Goal: Information Seeking & Learning: Learn about a topic

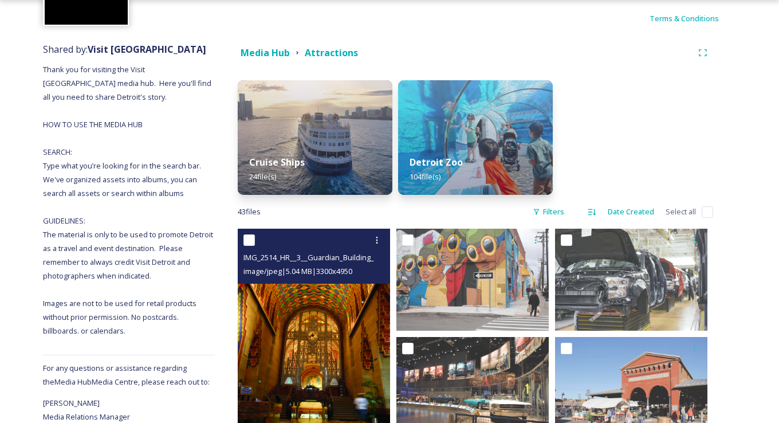
scroll to position [73, 0]
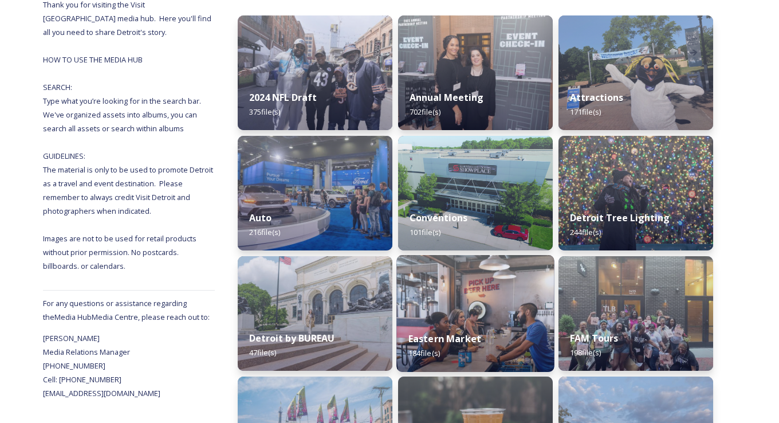
scroll to position [229, 0]
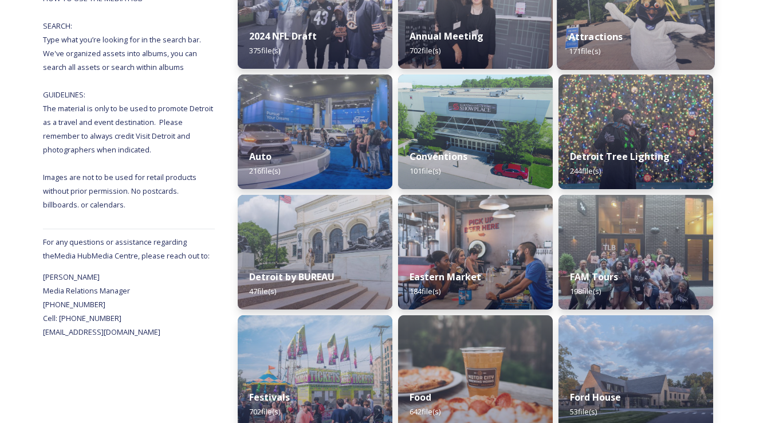
click at [617, 44] on div "Attractions 171 file(s)" at bounding box center [636, 44] width 158 height 52
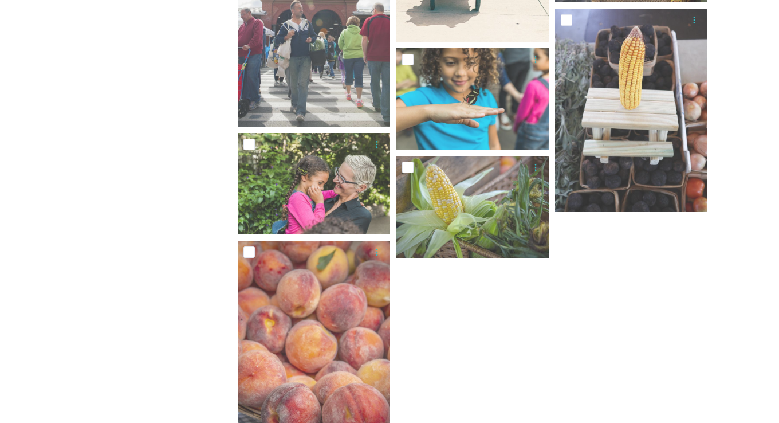
scroll to position [1833, 0]
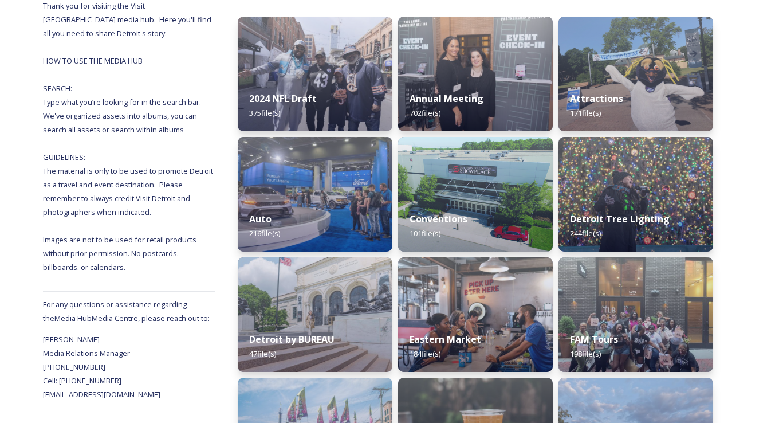
scroll to position [172, 0]
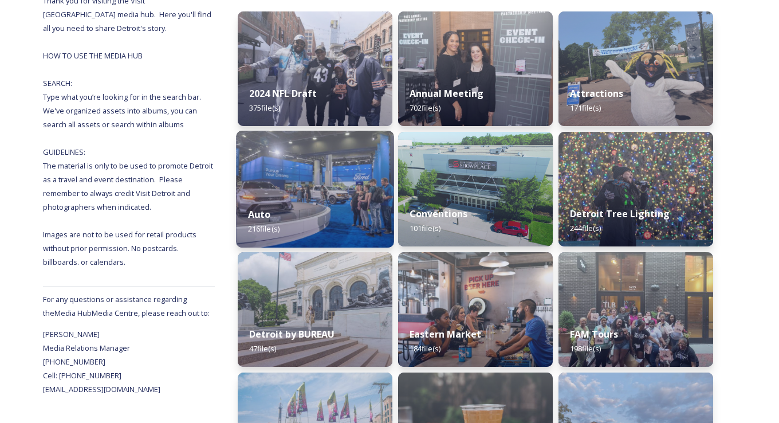
click at [325, 179] on img at bounding box center [315, 189] width 158 height 117
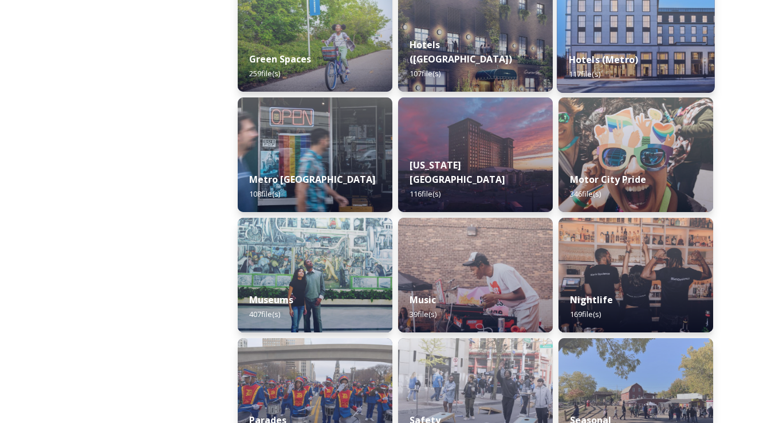
scroll to position [745, 0]
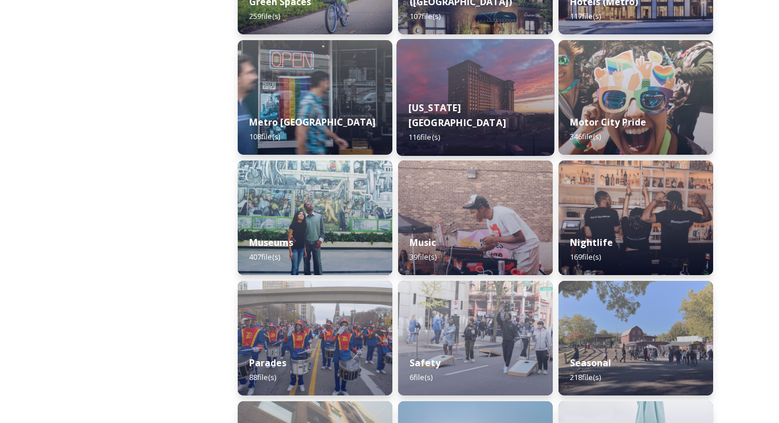
click at [457, 112] on div "[US_STATE][GEOGRAPHIC_DATA] 116 file(s)" at bounding box center [475, 122] width 158 height 66
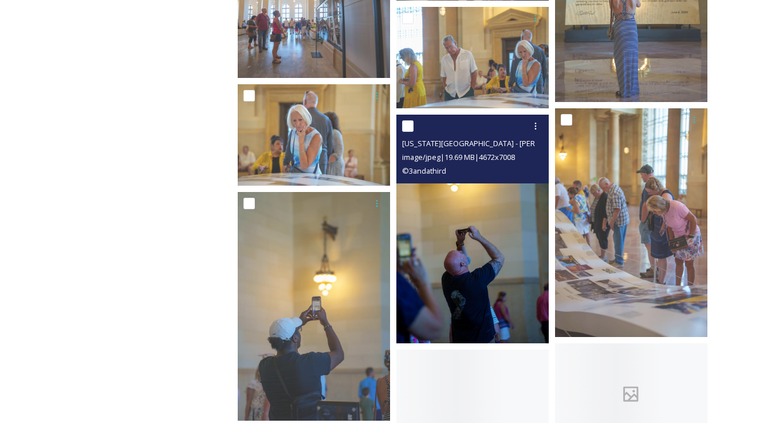
scroll to position [4927, 0]
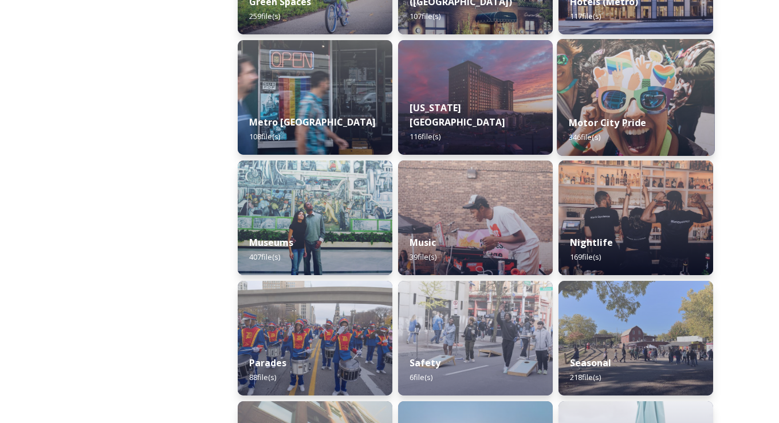
scroll to position [802, 0]
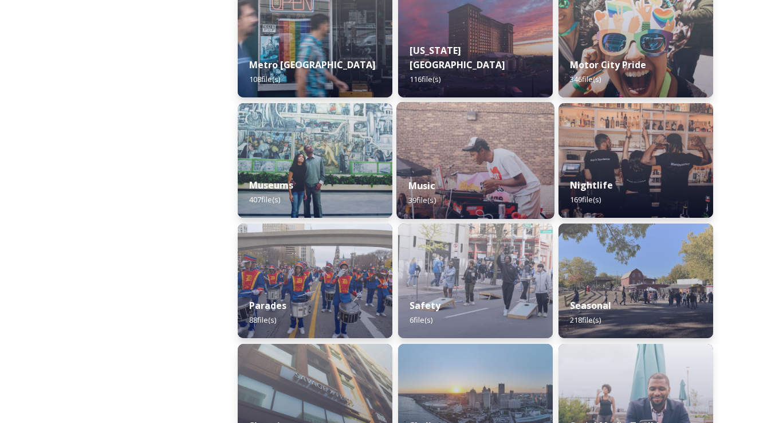
click at [502, 189] on div "Music 39 file(s)" at bounding box center [475, 193] width 158 height 52
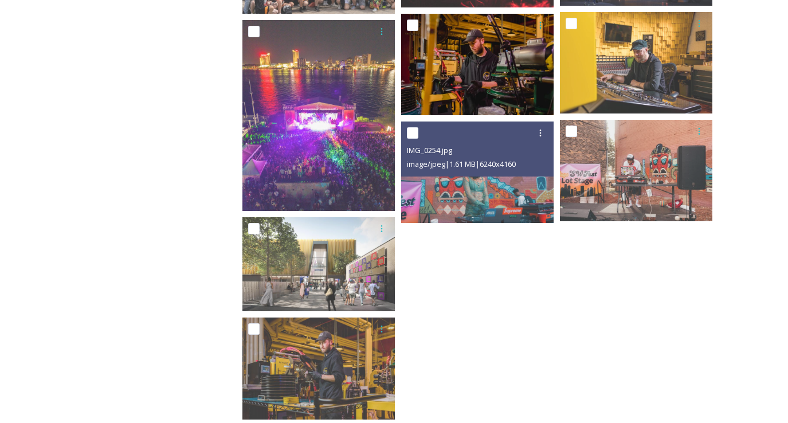
scroll to position [1747, 0]
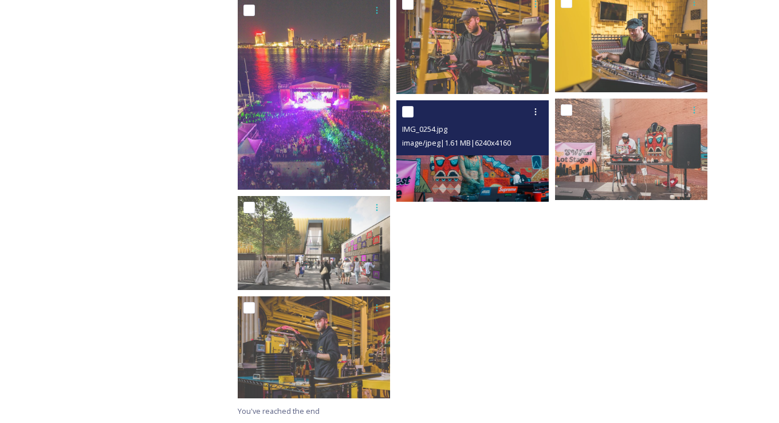
click at [504, 183] on img at bounding box center [472, 150] width 152 height 101
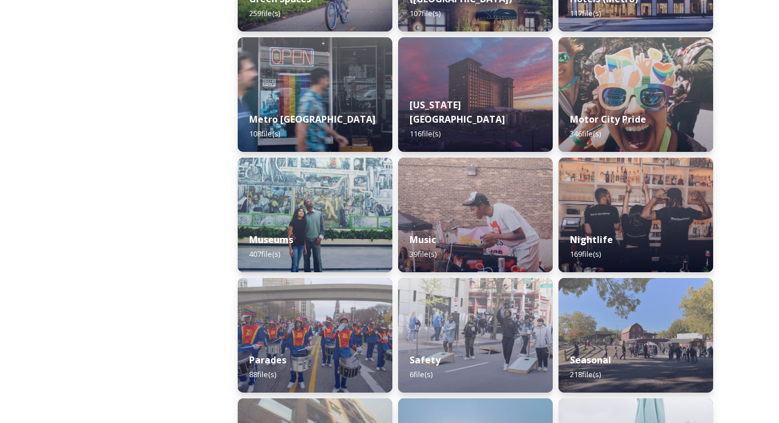
scroll to position [802, 0]
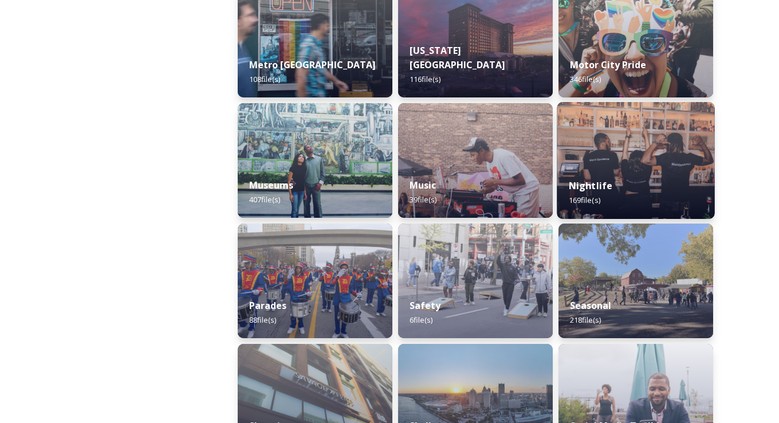
click at [662, 182] on div "Nightlife 169 file(s)" at bounding box center [636, 193] width 158 height 52
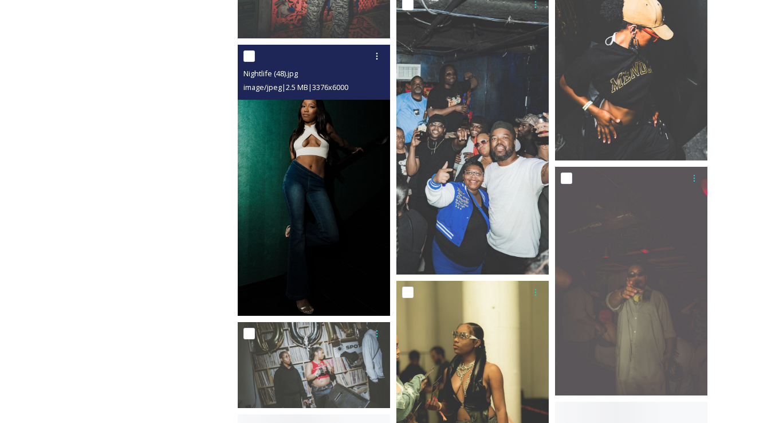
scroll to position [10543, 0]
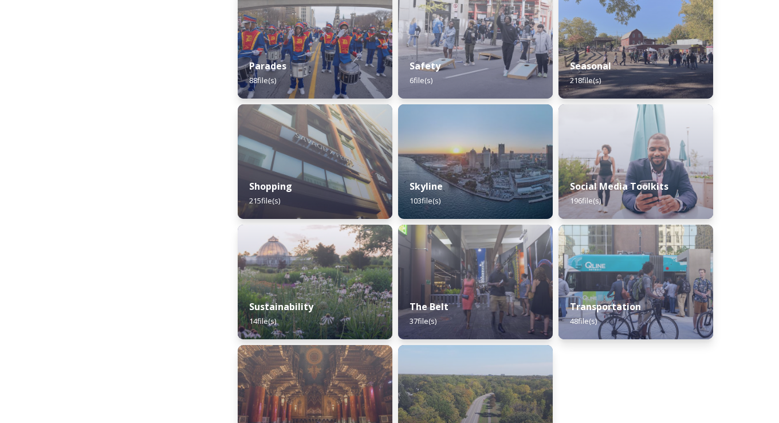
scroll to position [1090, 0]
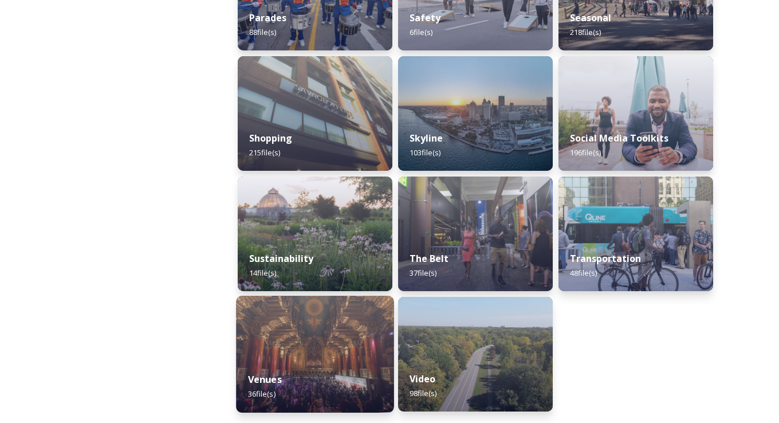
click at [350, 366] on div "Venues 36 file(s)" at bounding box center [315, 386] width 158 height 52
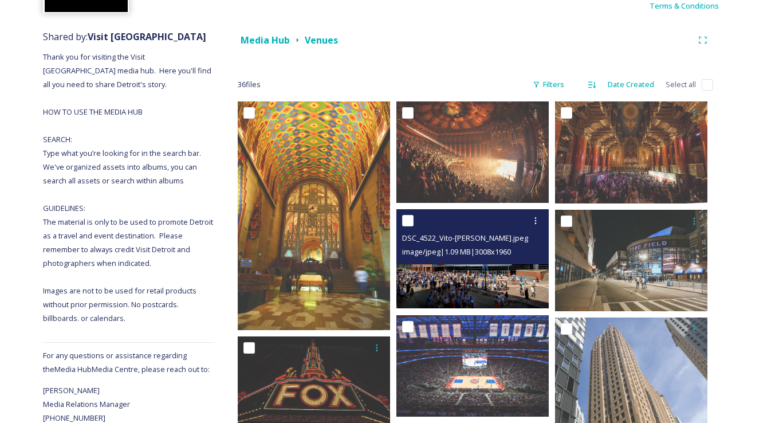
scroll to position [37, 0]
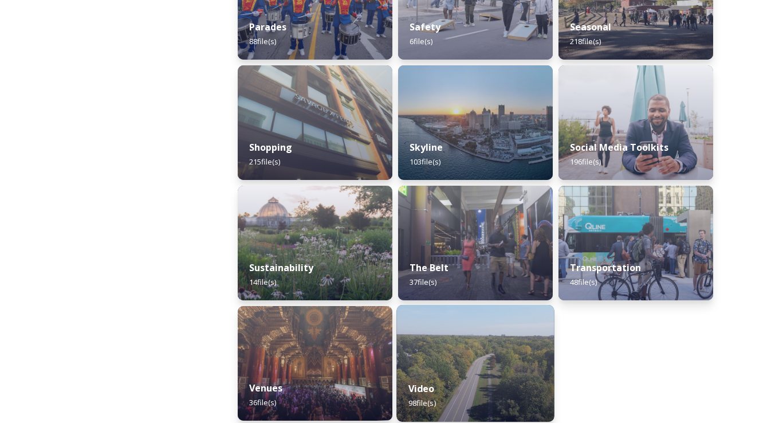
scroll to position [1090, 0]
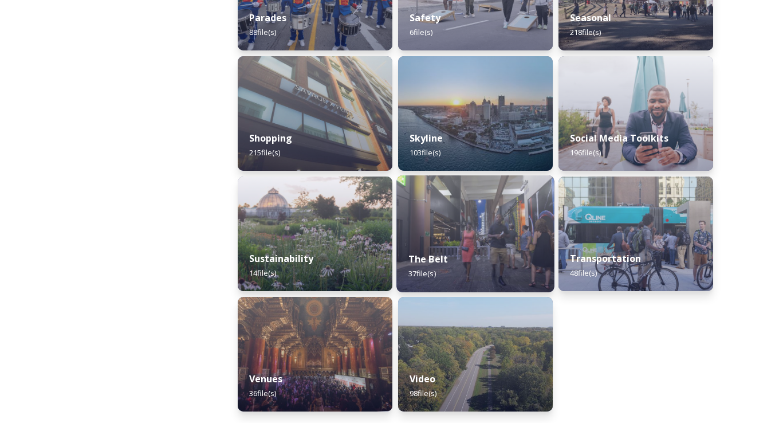
click at [480, 265] on div "The Belt 37 file(s)" at bounding box center [475, 266] width 158 height 52
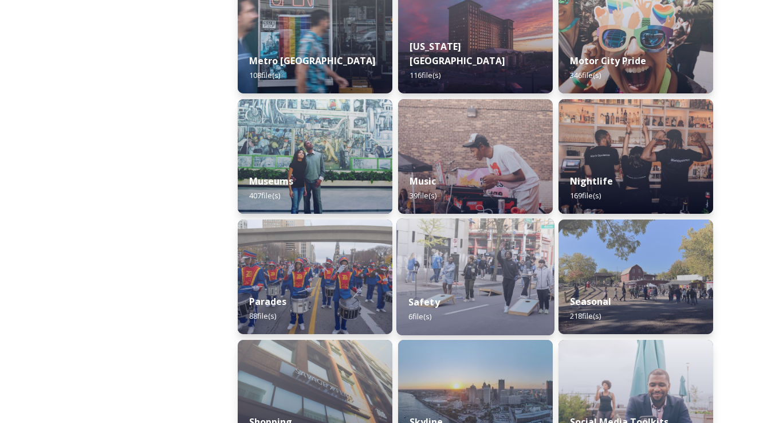
scroll to position [803, 0]
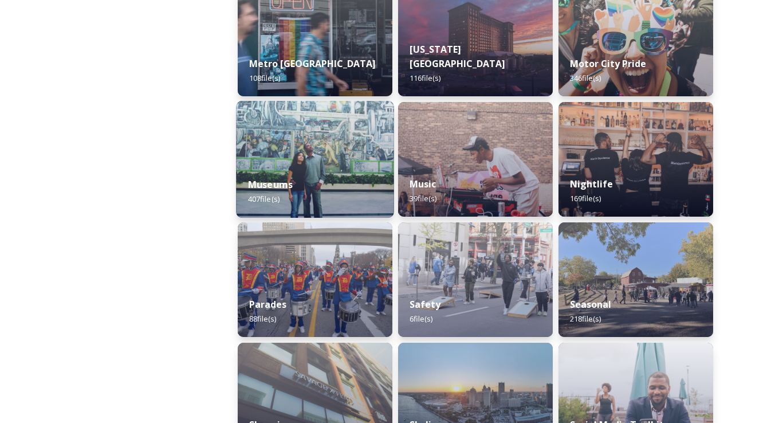
click at [362, 193] on div "Museums 407 file(s)" at bounding box center [315, 192] width 158 height 52
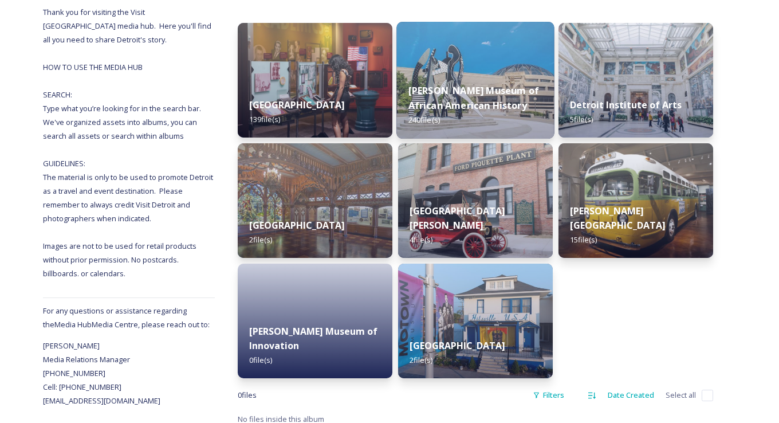
scroll to position [169, 0]
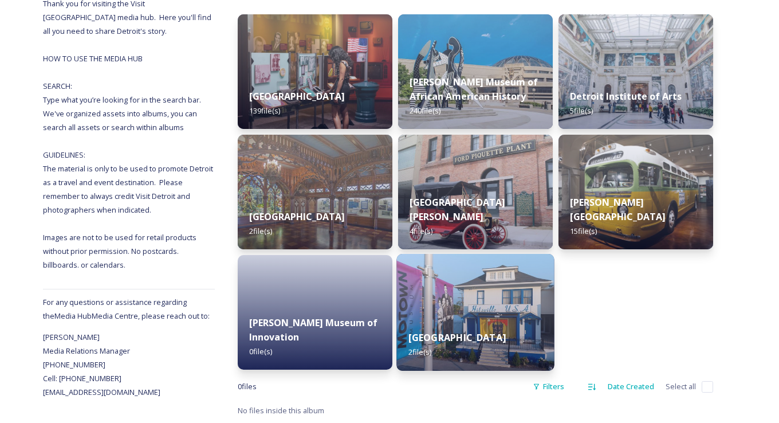
click at [494, 346] on div "Motown Museum 2 file(s)" at bounding box center [475, 345] width 158 height 52
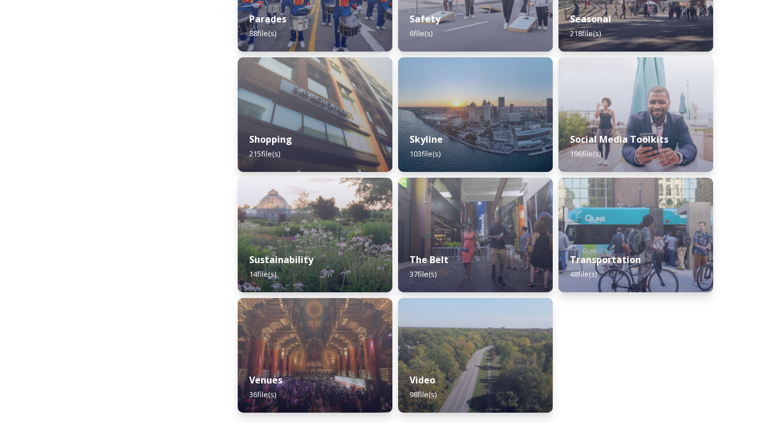
scroll to position [1090, 0]
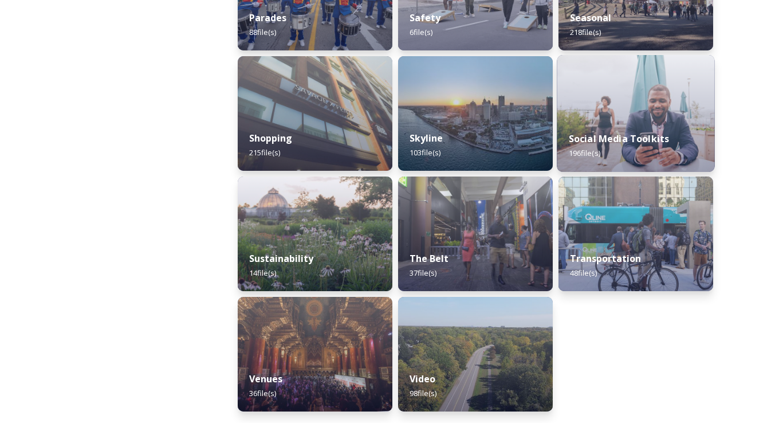
click at [635, 130] on div "Social Media Toolkits 196 file(s)" at bounding box center [636, 146] width 158 height 52
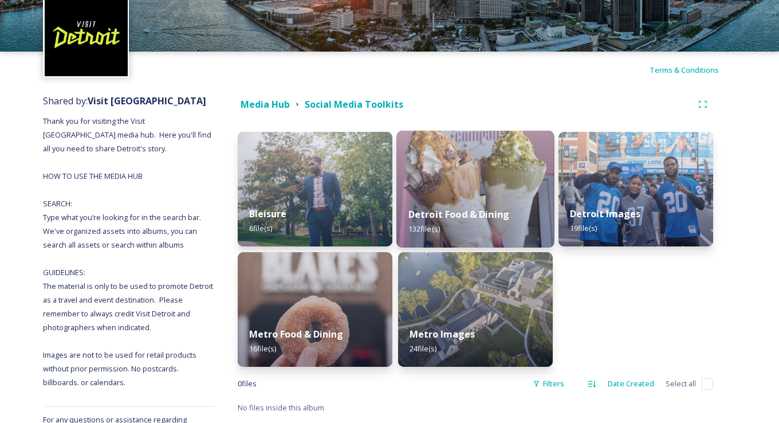
scroll to position [57, 0]
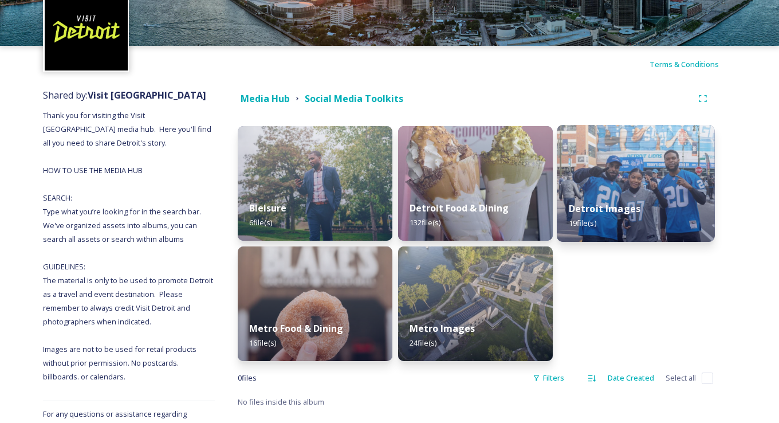
click at [580, 208] on strong "Detroit Images" at bounding box center [605, 208] width 72 height 13
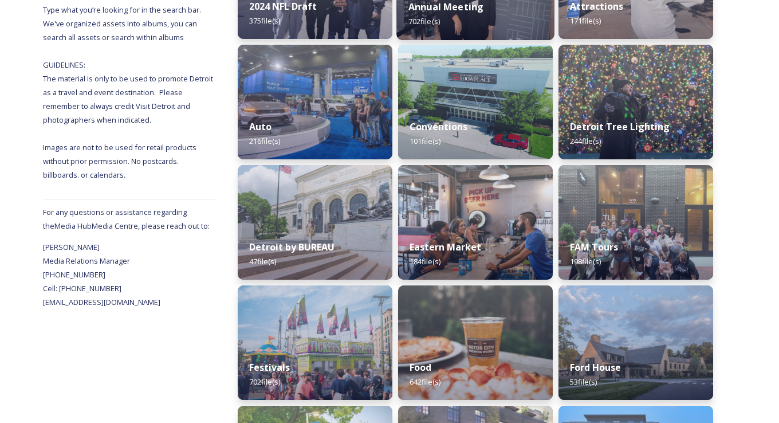
scroll to position [286, 0]
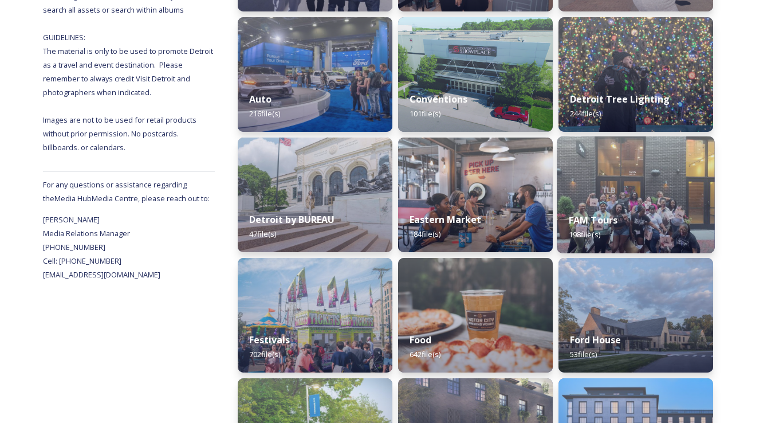
click at [619, 237] on div "FAM Tours 198 file(s)" at bounding box center [636, 227] width 158 height 52
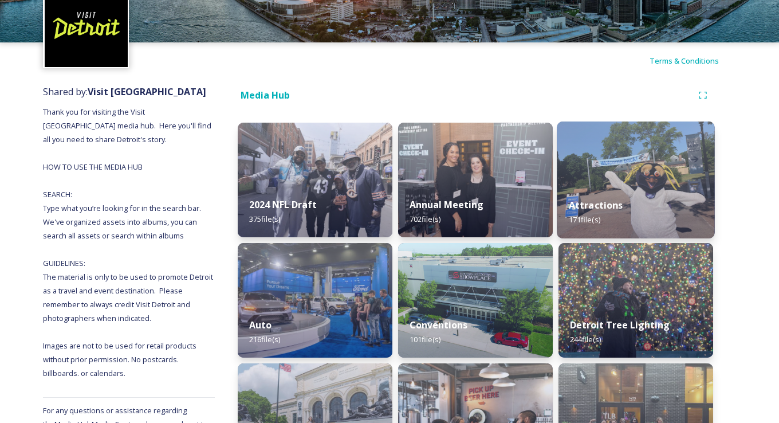
scroll to position [57, 0]
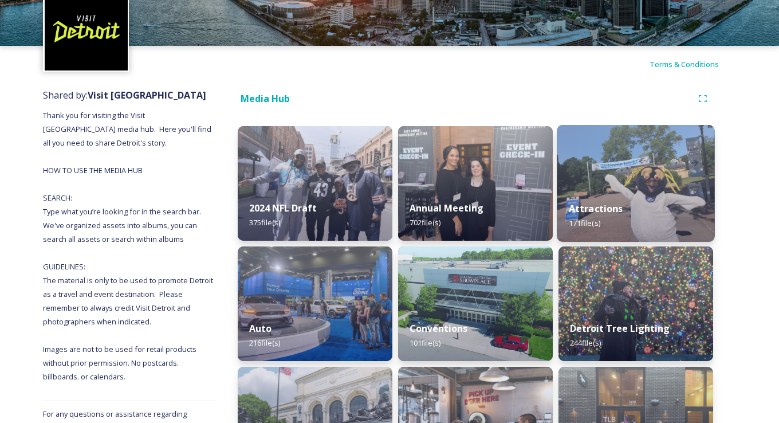
click at [633, 216] on div "Attractions 171 file(s)" at bounding box center [636, 216] width 158 height 52
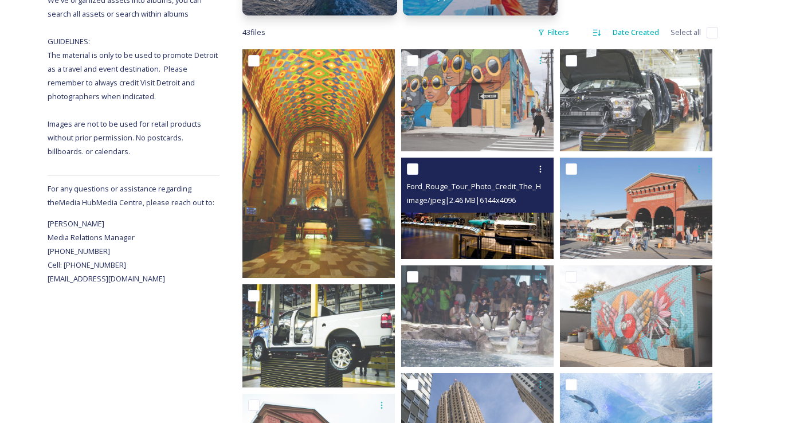
scroll to position [286, 0]
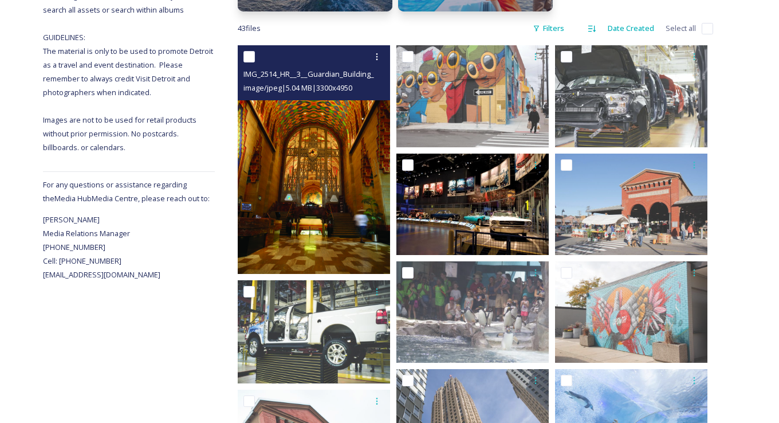
click at [345, 201] on img at bounding box center [314, 159] width 152 height 229
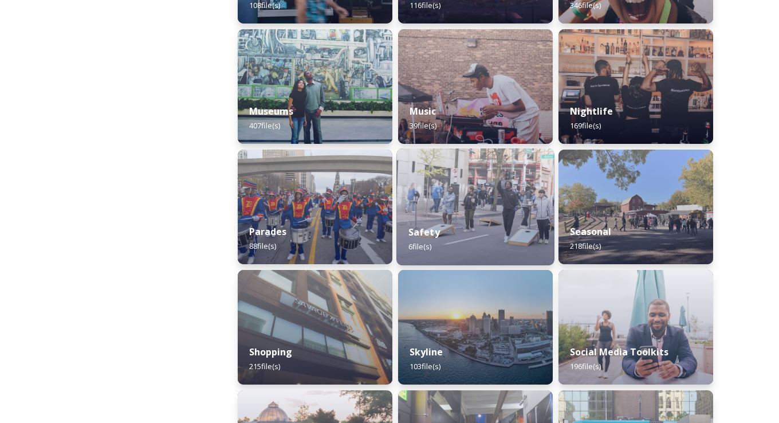
scroll to position [917, 0]
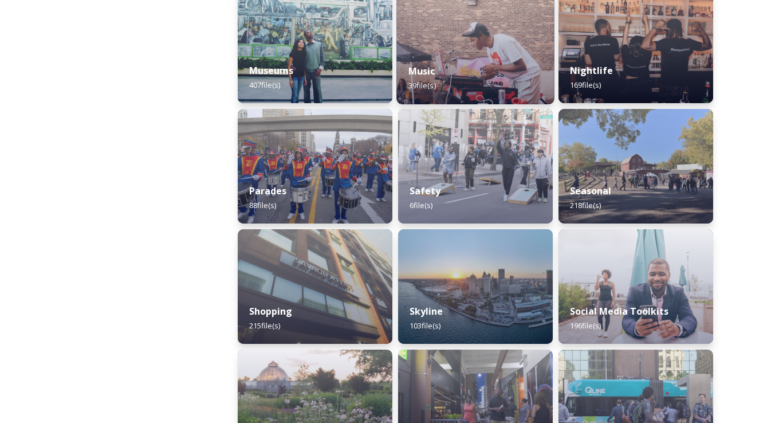
click at [429, 80] on div "Music 39 file(s)" at bounding box center [475, 78] width 158 height 52
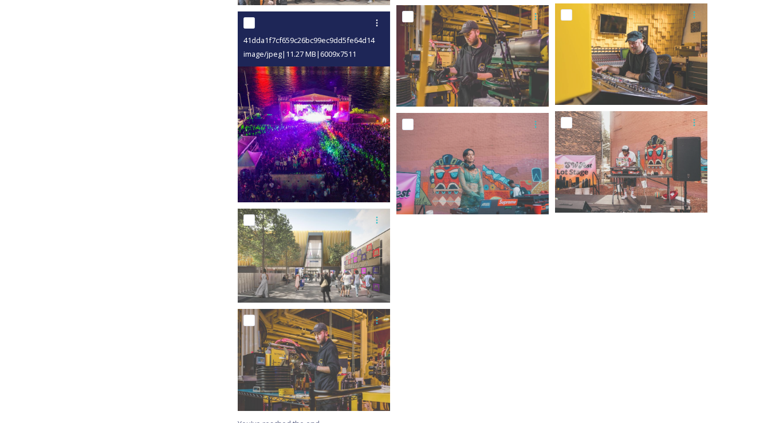
scroll to position [1747, 0]
